Goal: Task Accomplishment & Management: Complete application form

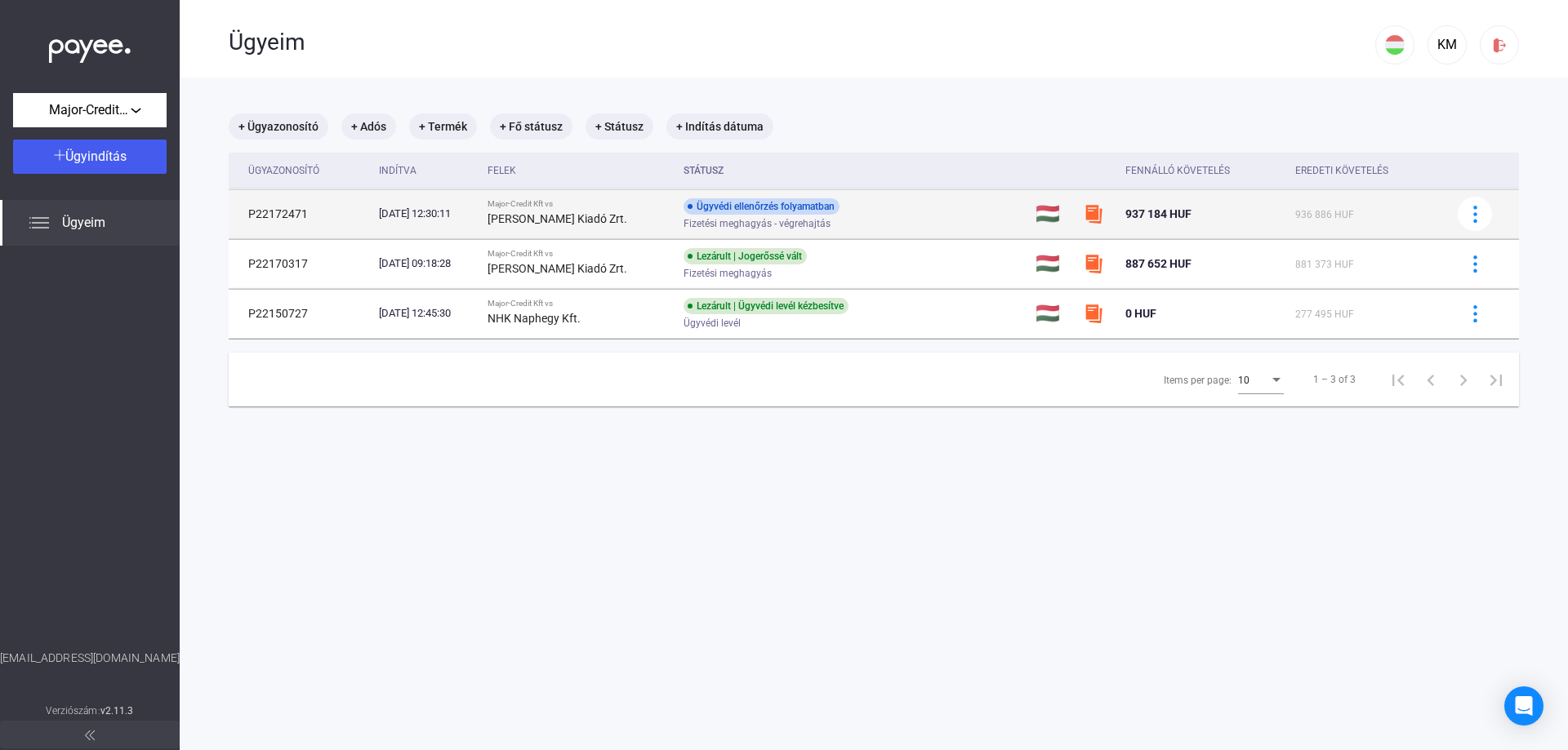
click at [1095, 211] on img at bounding box center [1093, 213] width 19 height 19
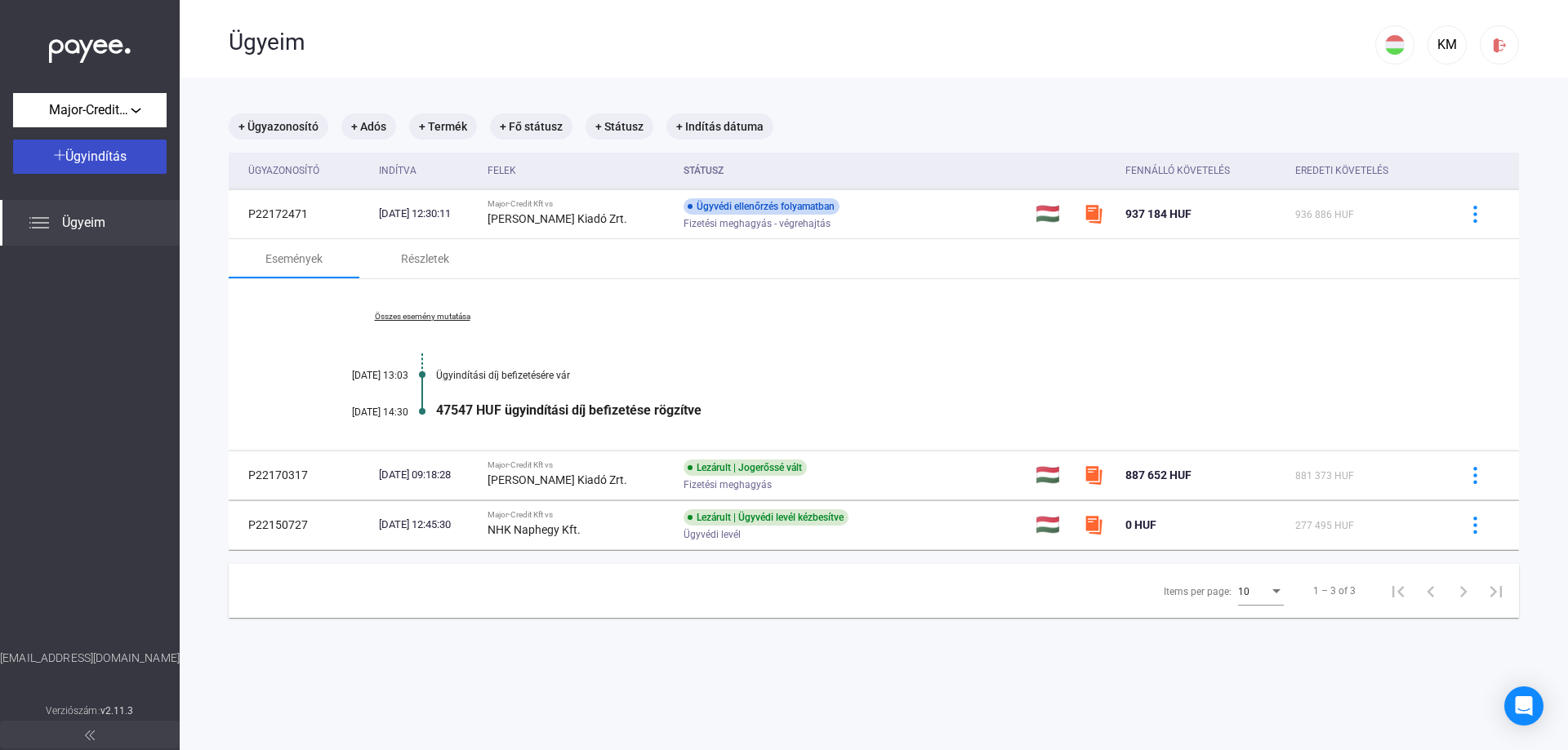
click at [73, 158] on span "Ügyindítás" at bounding box center [96, 157] width 61 height 15
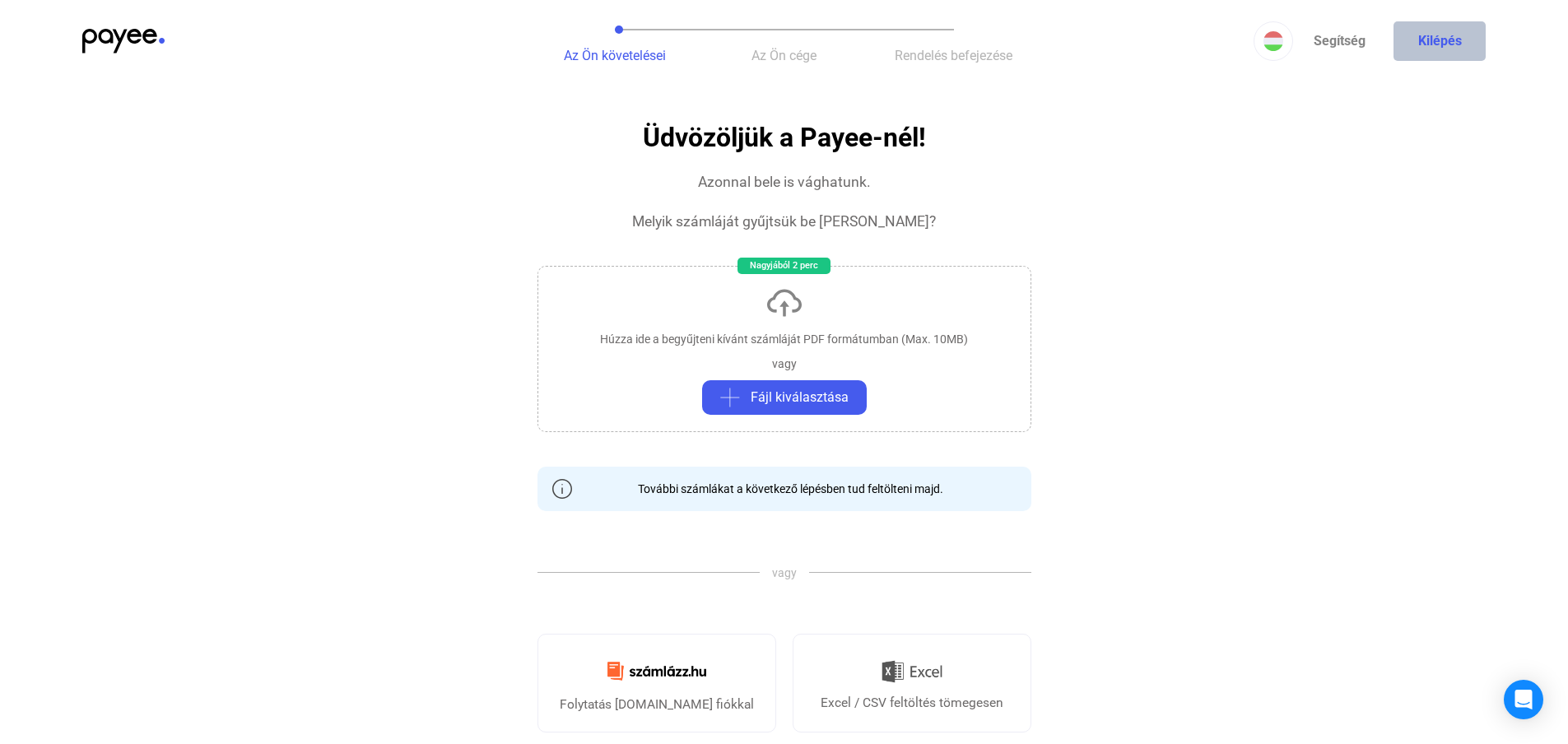
click at [1425, 42] on button "Kilépés" at bounding box center [1439, 41] width 92 height 40
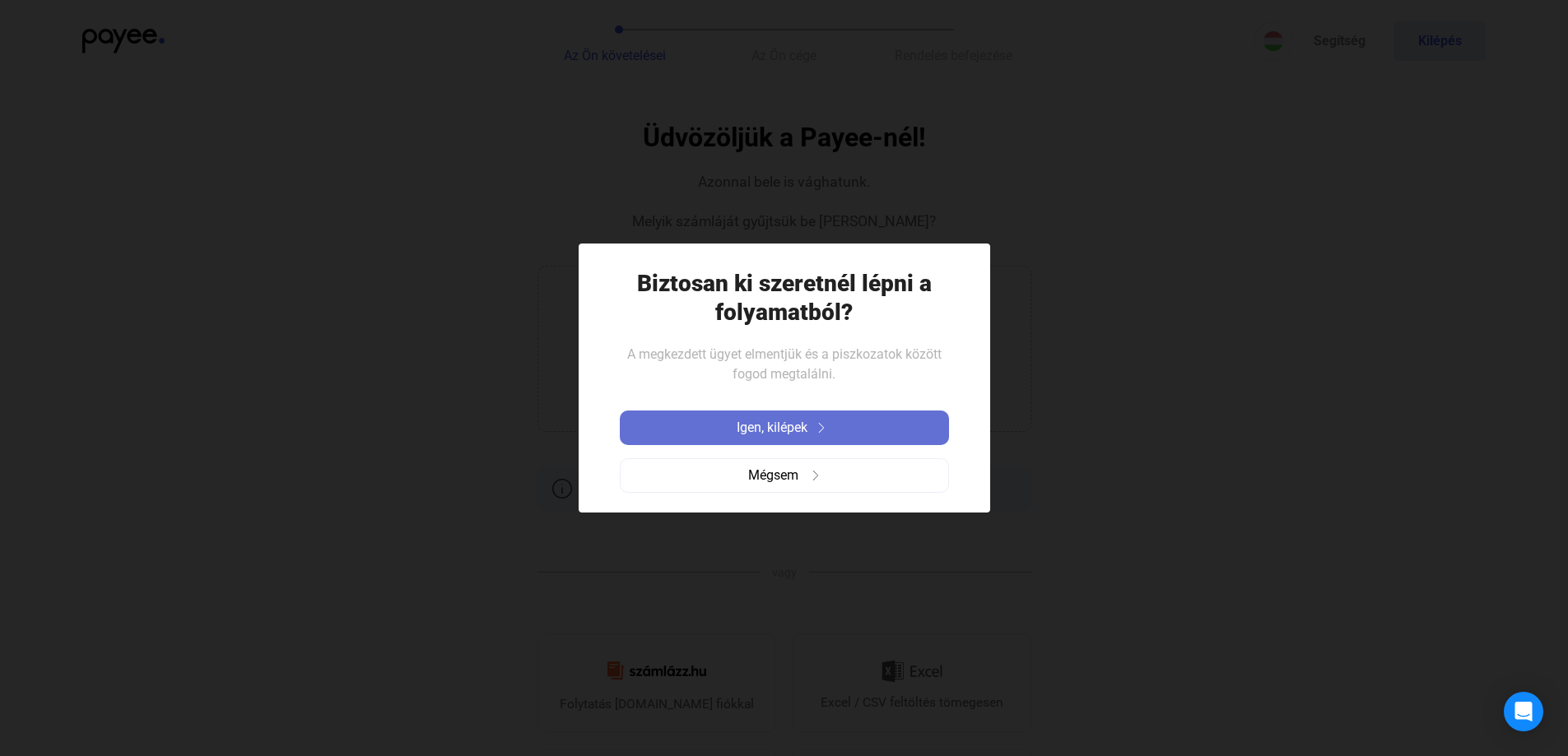
click at [770, 431] on span "Igen, kilépek" at bounding box center [771, 428] width 70 height 20
